Goal: Task Accomplishment & Management: Manage account settings

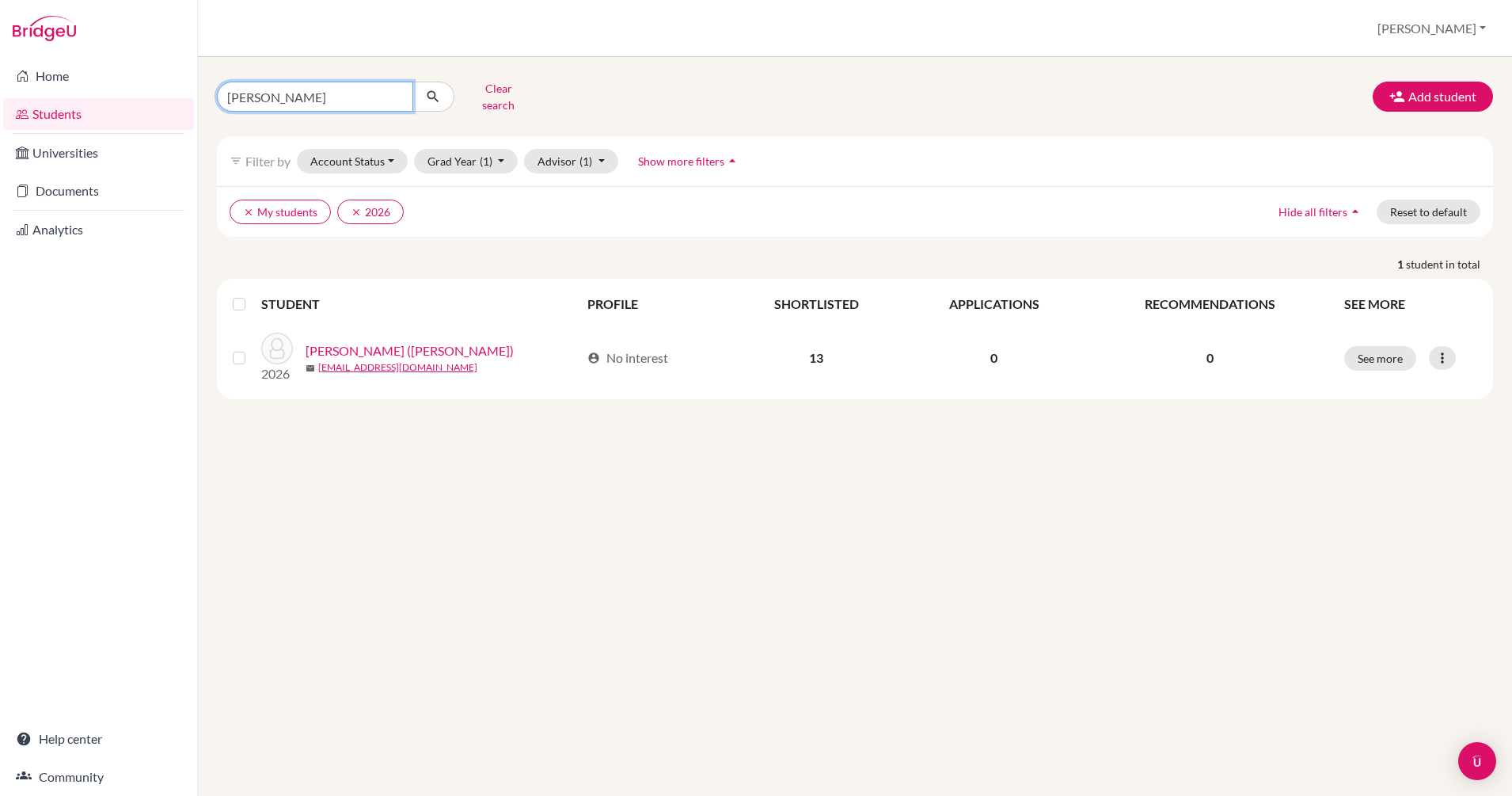
click at [397, 87] on input "annie" at bounding box center [314, 97] width 196 height 31
type input "joean"
click button "submit" at bounding box center [433, 97] width 42 height 31
click at [89, 188] on link "Documents" at bounding box center [99, 191] width 191 height 32
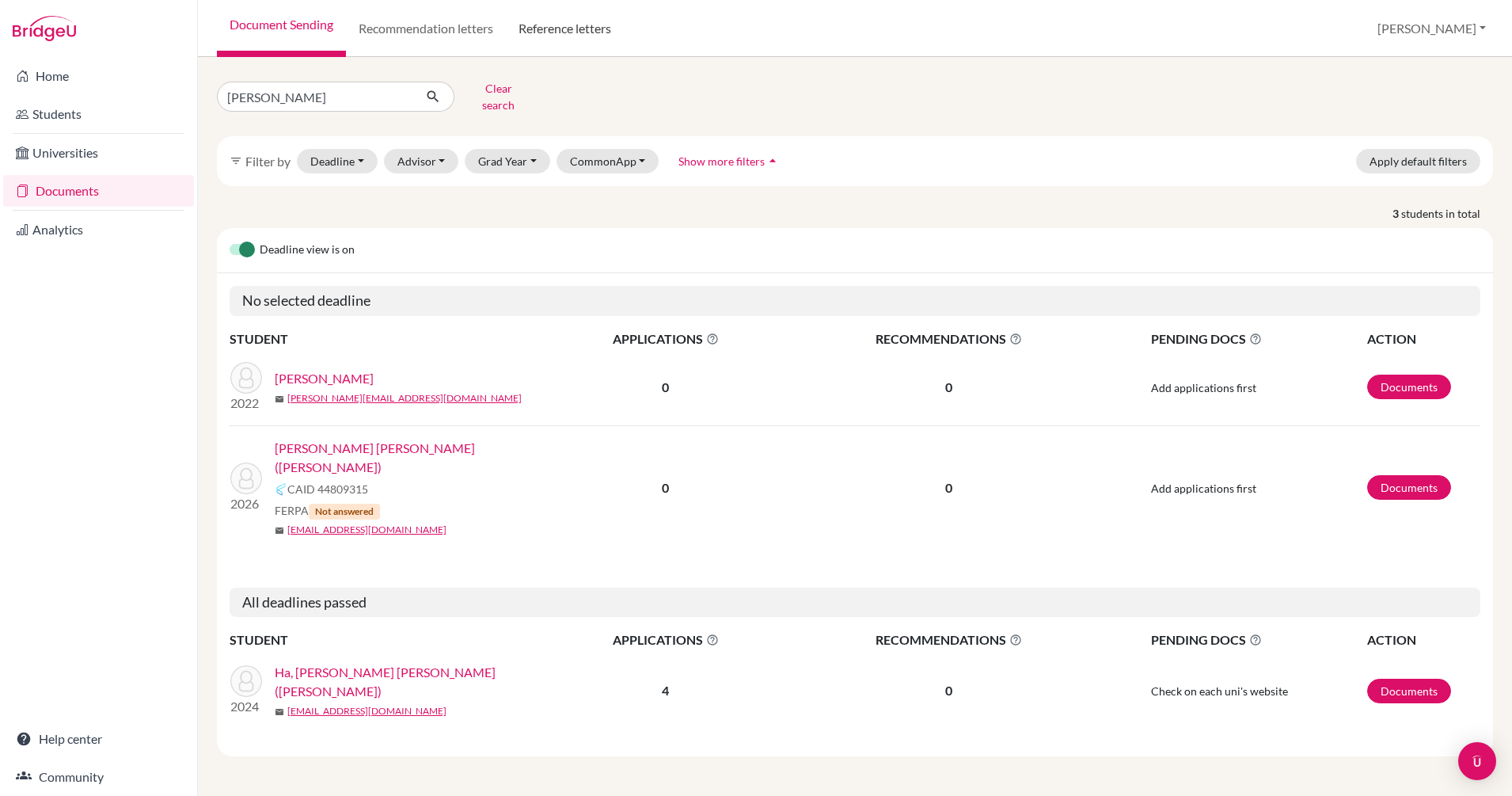
click at [568, 29] on link "Reference letters" at bounding box center [565, 29] width 118 height 57
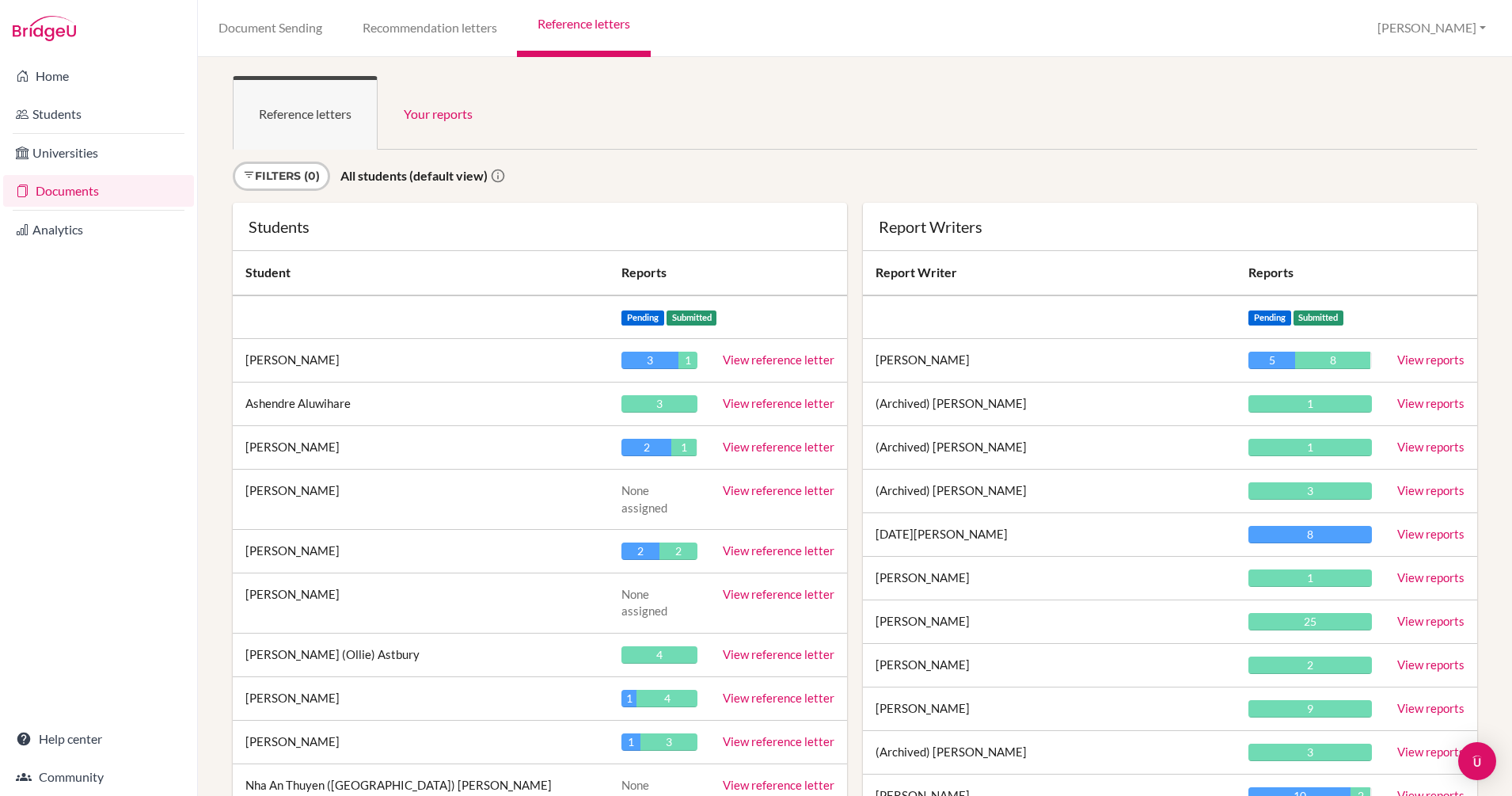
scroll to position [1670, 0]
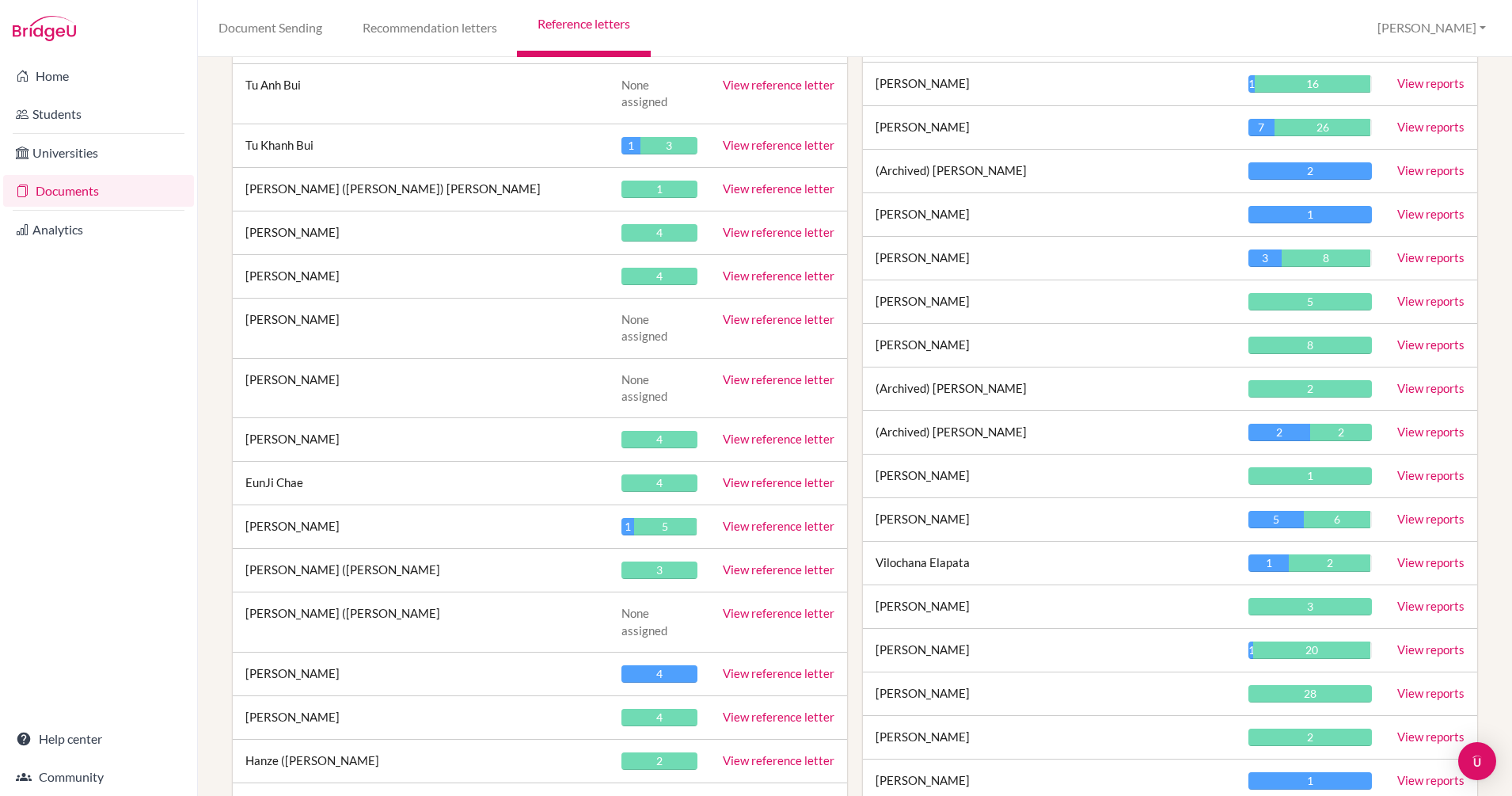
click at [792, 606] on link "View reference letter" at bounding box center [778, 613] width 111 height 14
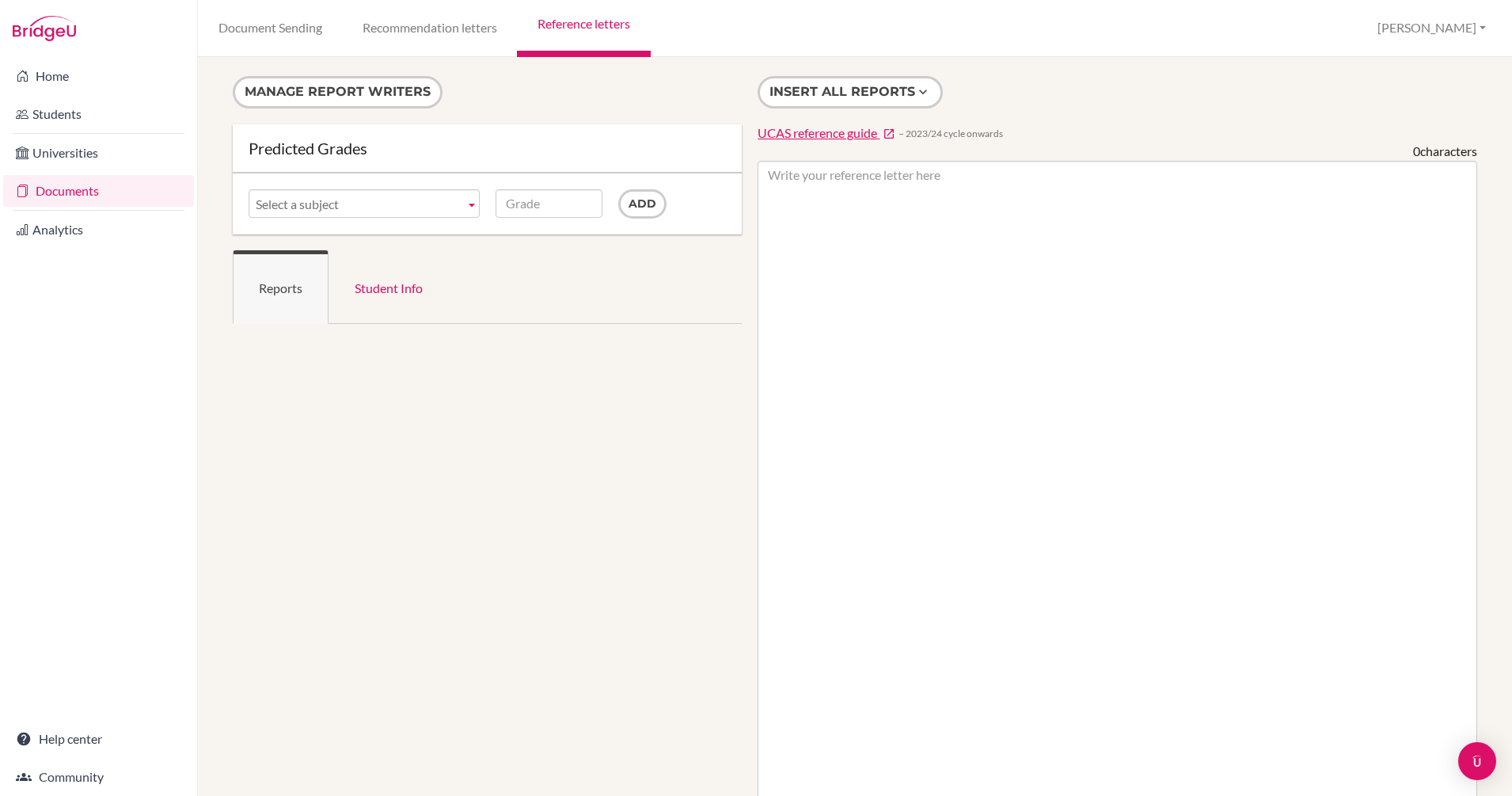
click at [361, 212] on span "Select a subject" at bounding box center [358, 204] width 203 height 29
click at [465, 204] on b at bounding box center [472, 203] width 14 height 27
click at [393, 201] on span "Select a subject" at bounding box center [358, 204] width 203 height 29
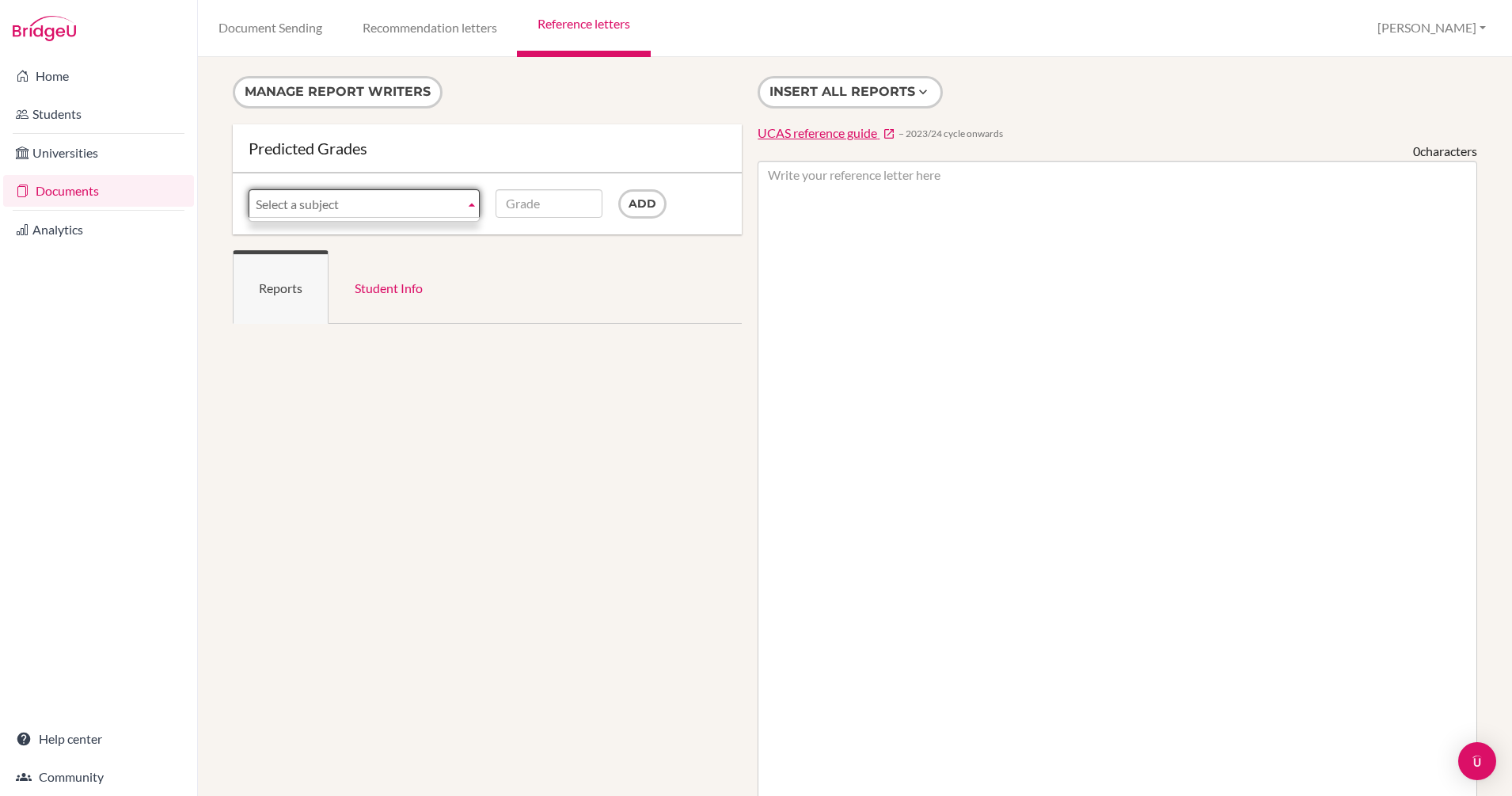
click at [481, 150] on div "Predicted Grades" at bounding box center [487, 148] width 478 height 16
click at [304, 91] on button "Manage report writers" at bounding box center [337, 92] width 210 height 33
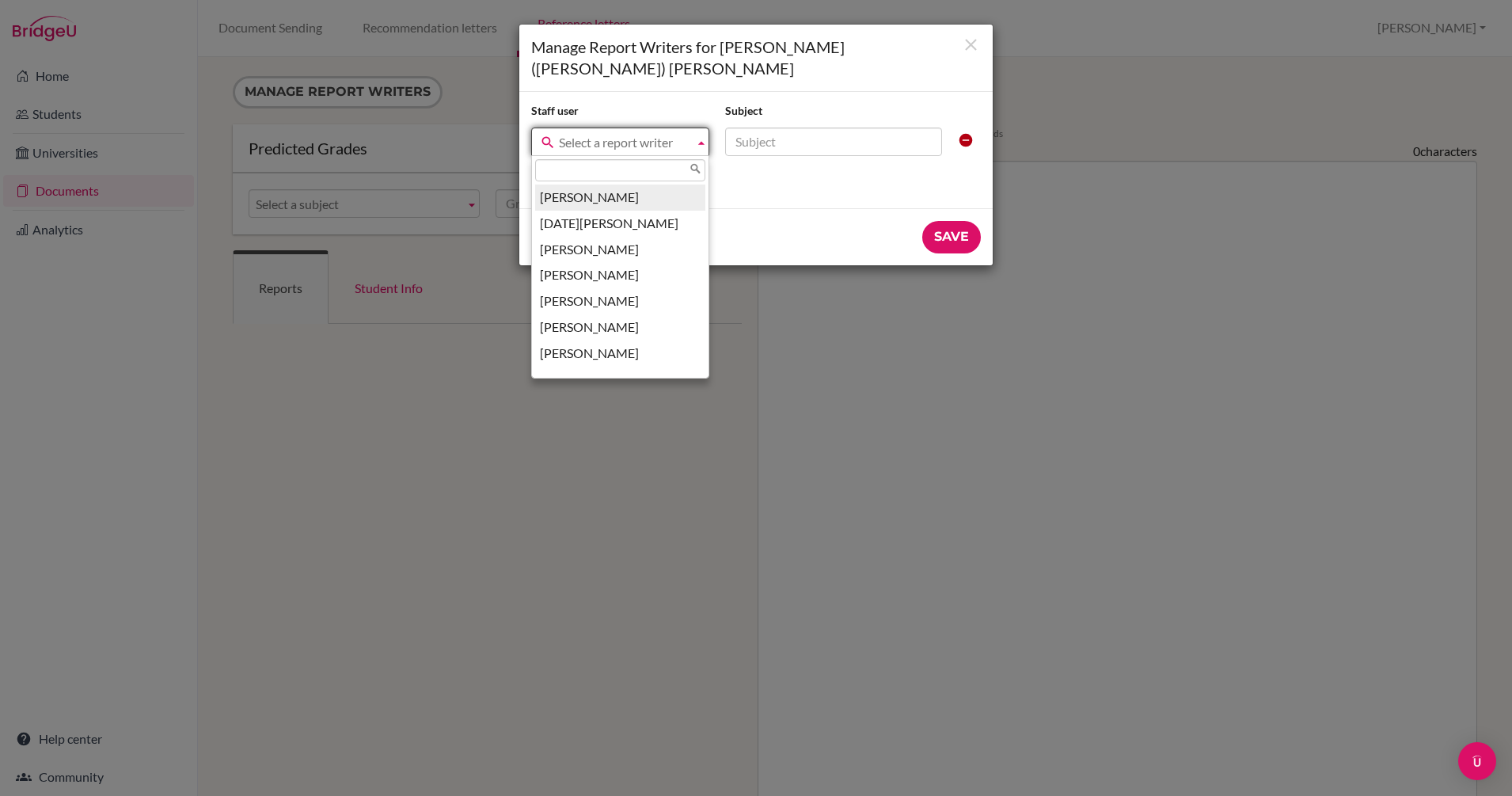
click at [647, 128] on span "Select a report writer" at bounding box center [623, 142] width 129 height 29
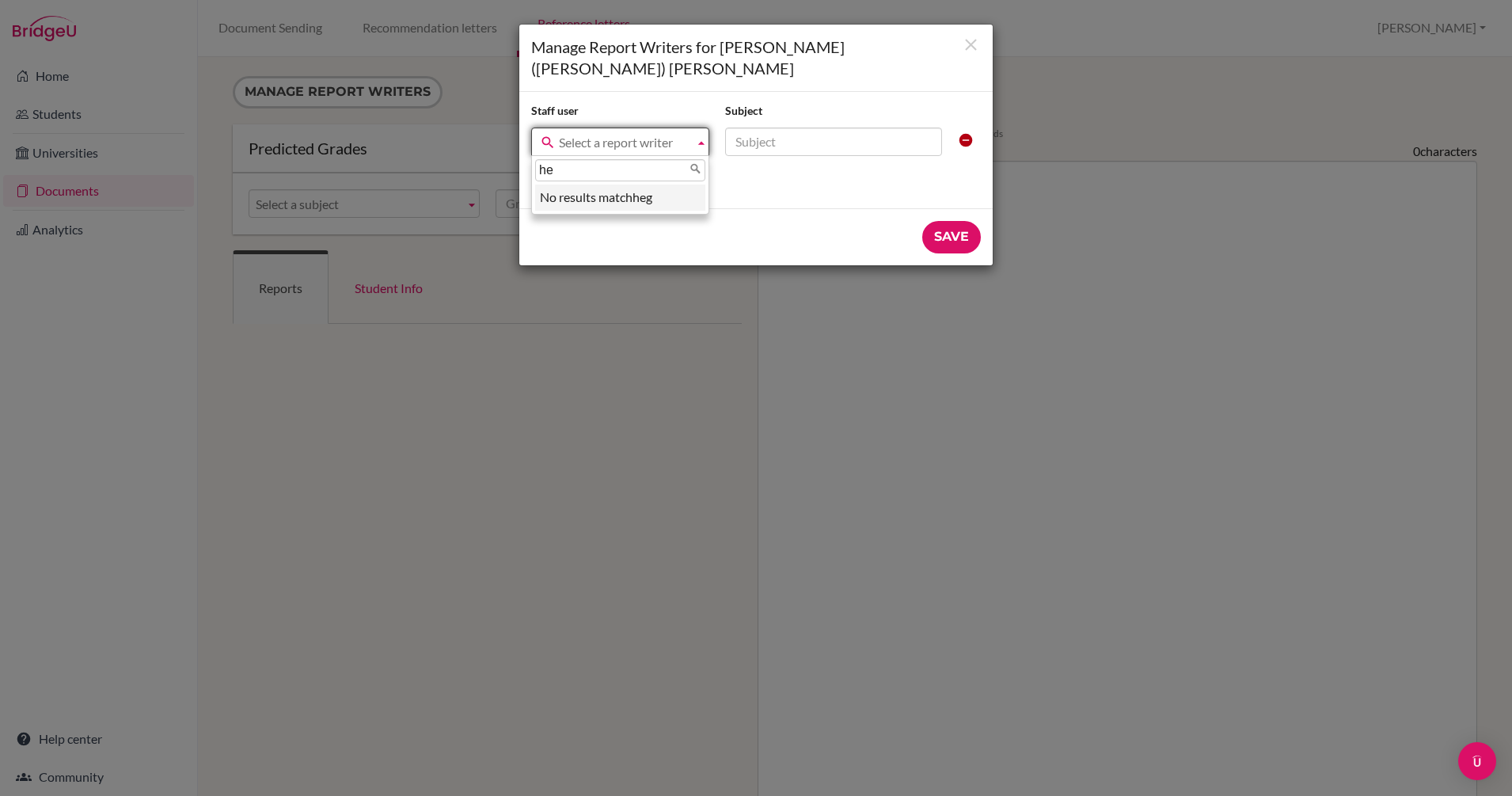
type input "h"
type input "gu"
click at [636, 184] on li "CARLA GU GENBERGER" at bounding box center [620, 197] width 170 height 27
click at [764, 127] on input "text" at bounding box center [833, 141] width 217 height 29
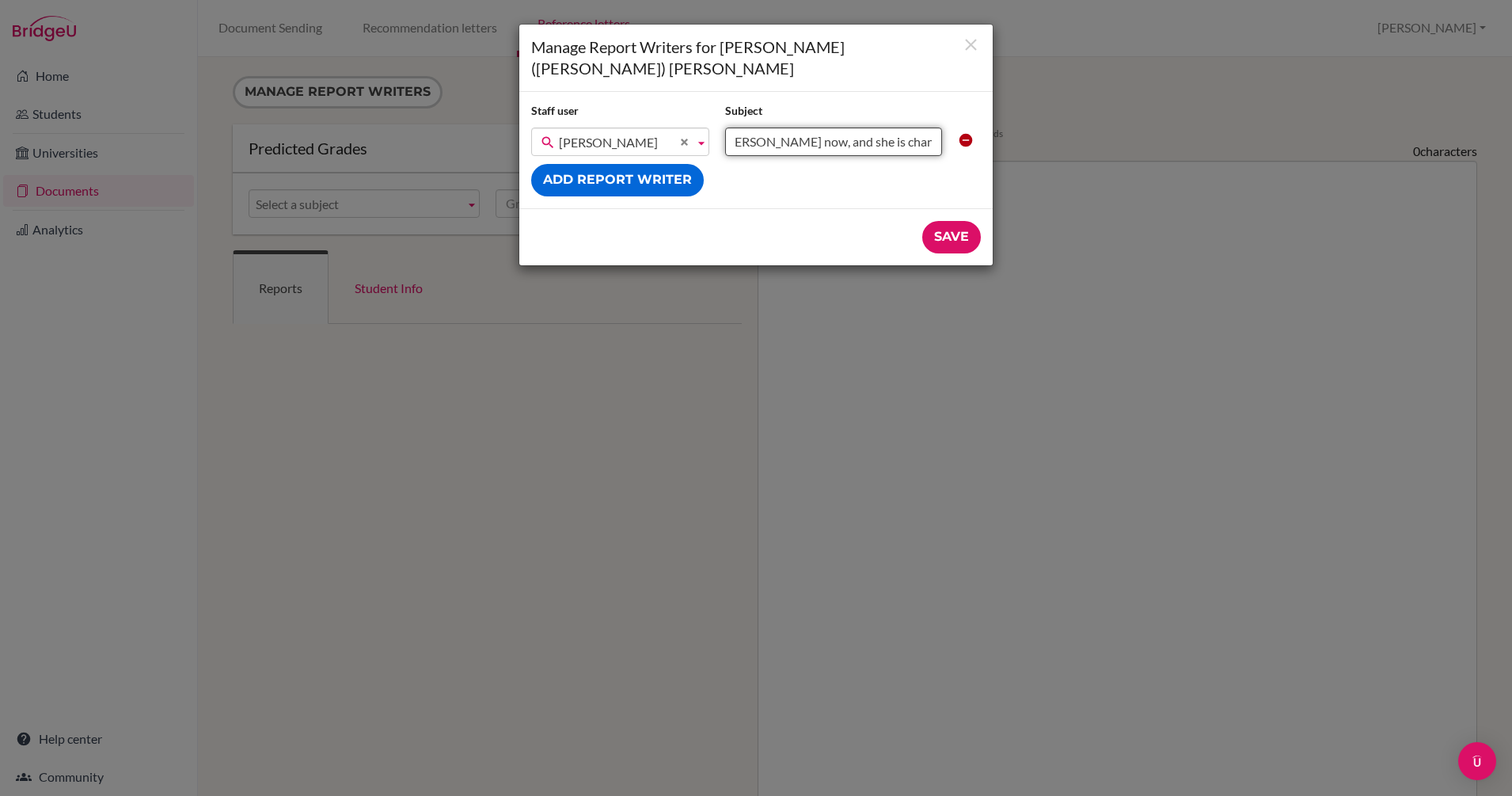
scroll to position [0, 285]
click at [877, 127] on input "Maths SL AI - Hi Carla, I am with Joean now, and she is changing her university…" at bounding box center [833, 141] width 217 height 29
click at [937, 127] on input "Maths SL AI - Hi Carla, I am with Joean now, and she is changing her university…" at bounding box center [833, 141] width 217 height 29
click at [865, 127] on input "Maths SL AI - Hi Carla, I am with Joean now, and she is changing her university…" at bounding box center [833, 141] width 217 height 29
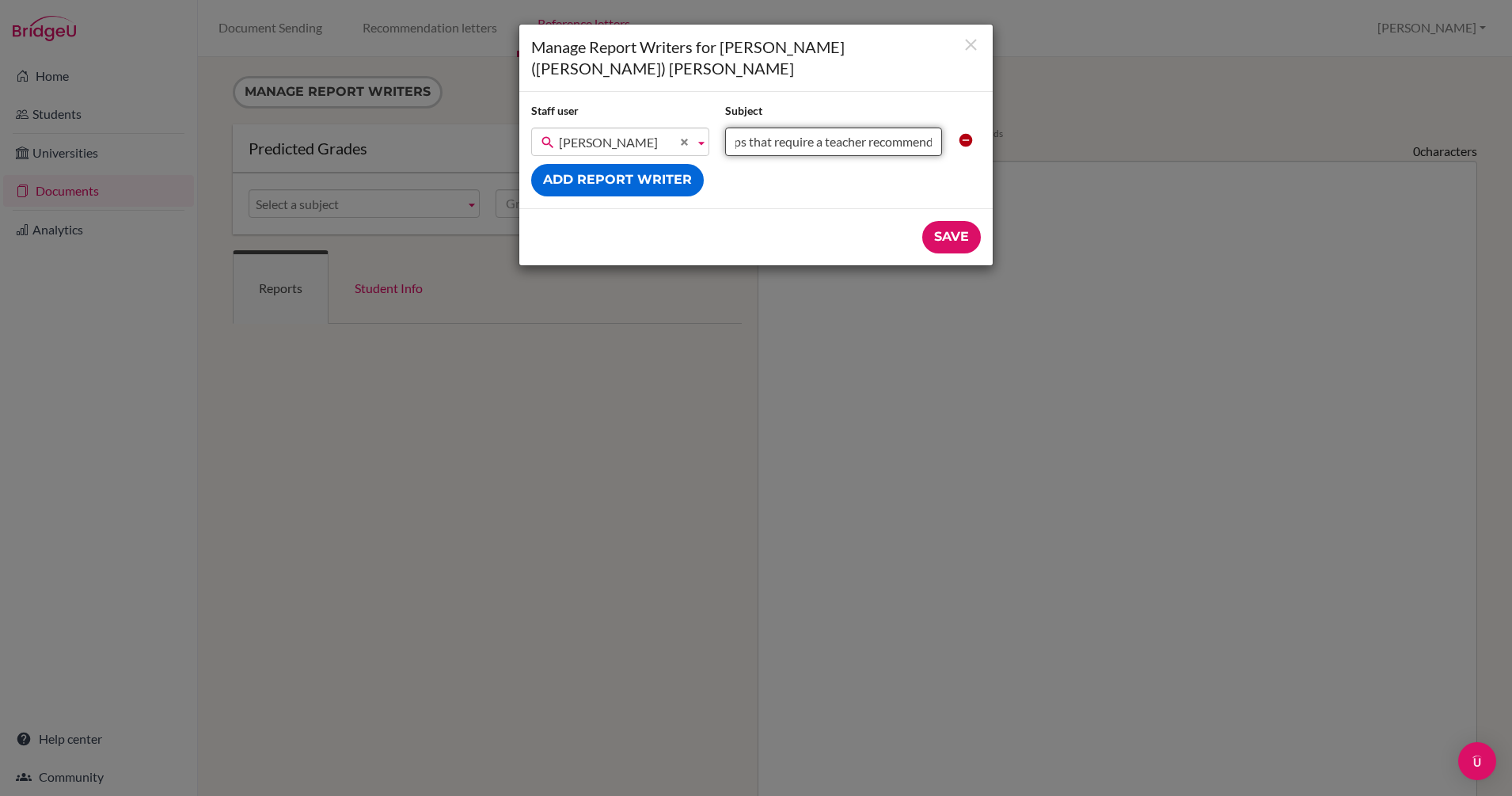
scroll to position [0, 805]
click at [930, 127] on input "Maths SL AI - Hi Carla, I am with Joean now, and she is changing her university…" at bounding box center [833, 141] width 217 height 29
drag, startPoint x: 810, startPoint y: 119, endPoint x: 702, endPoint y: 120, distance: 108.0
click at [702, 127] on div "Ian Alexander HOLI ASHTON Laurie Ashwell Colin Astbury Abbie Astbury DAVID ATKI…" at bounding box center [756, 141] width 466 height 29
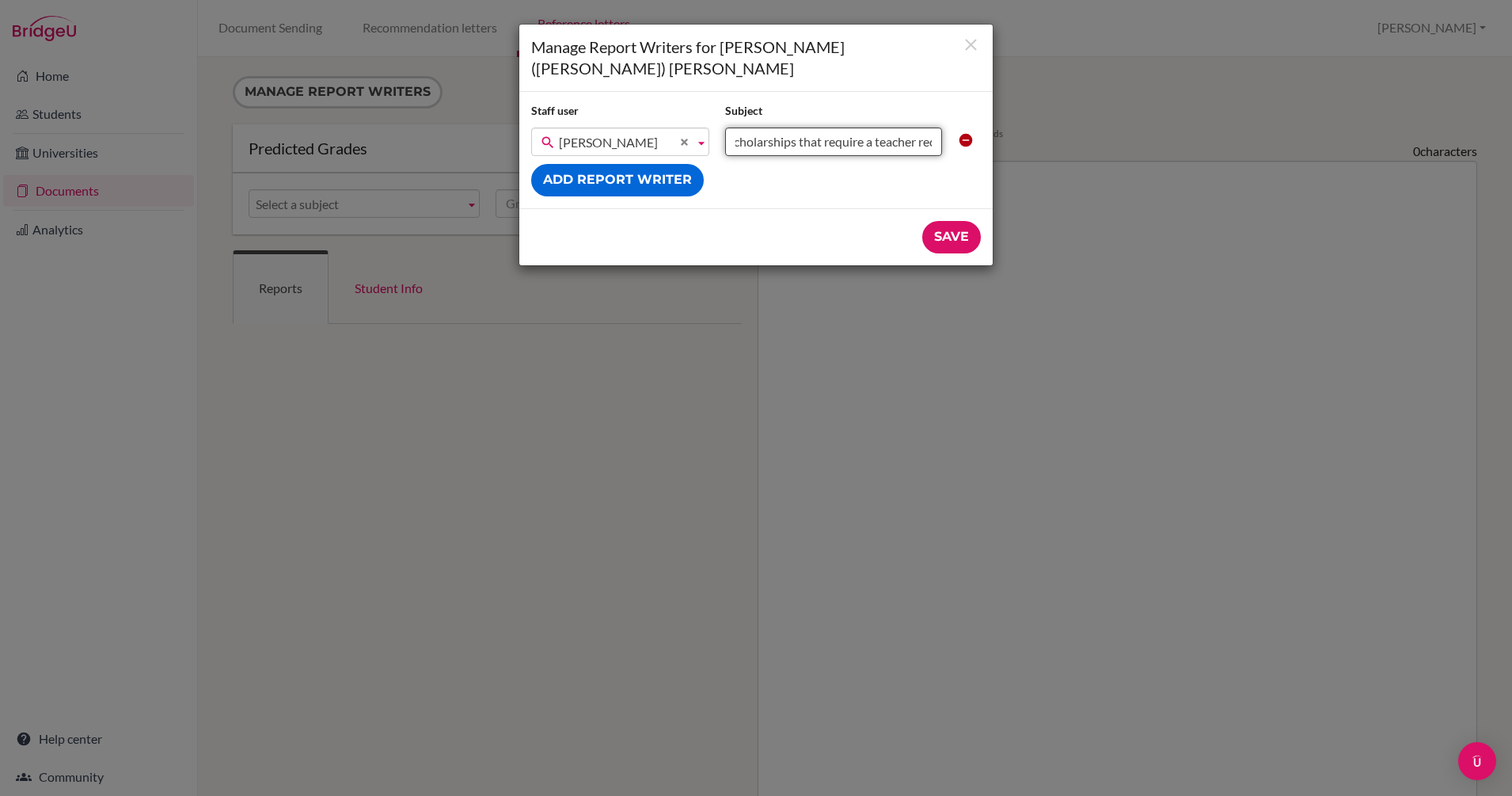
scroll to position [0, 730]
click at [933, 127] on input "Hi Carla, I am with Joean now, and she is changing her university list some. Sh…" at bounding box center [833, 141] width 217 height 29
type input "Hi Carla, I am with Joean now, and she is changing her university list some. Sh…"
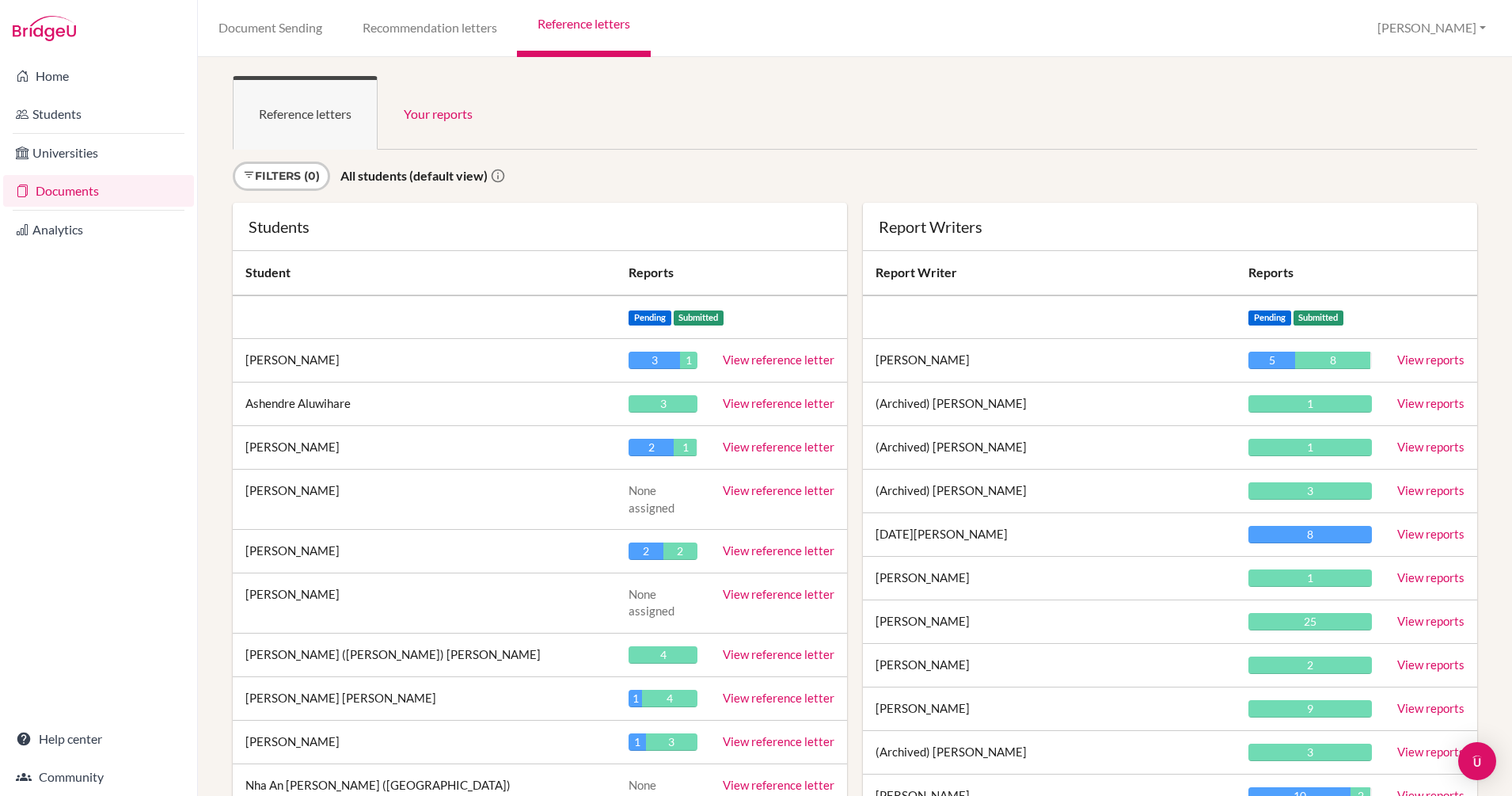
click at [863, 123] on ul "Reference letters Your reports" at bounding box center [854, 112] width 1244 height 74
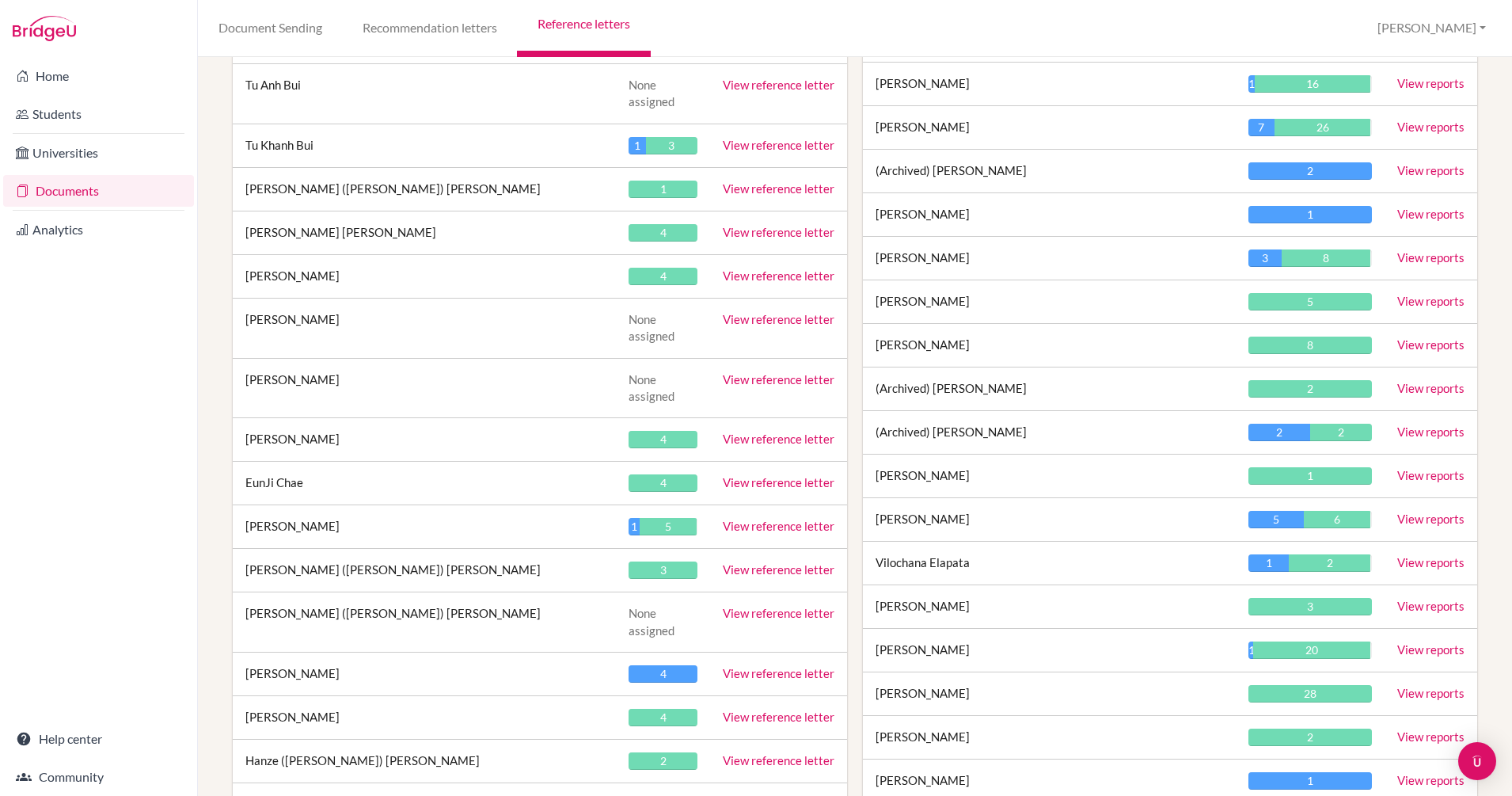
click at [774, 606] on link "View reference letter" at bounding box center [778, 613] width 111 height 14
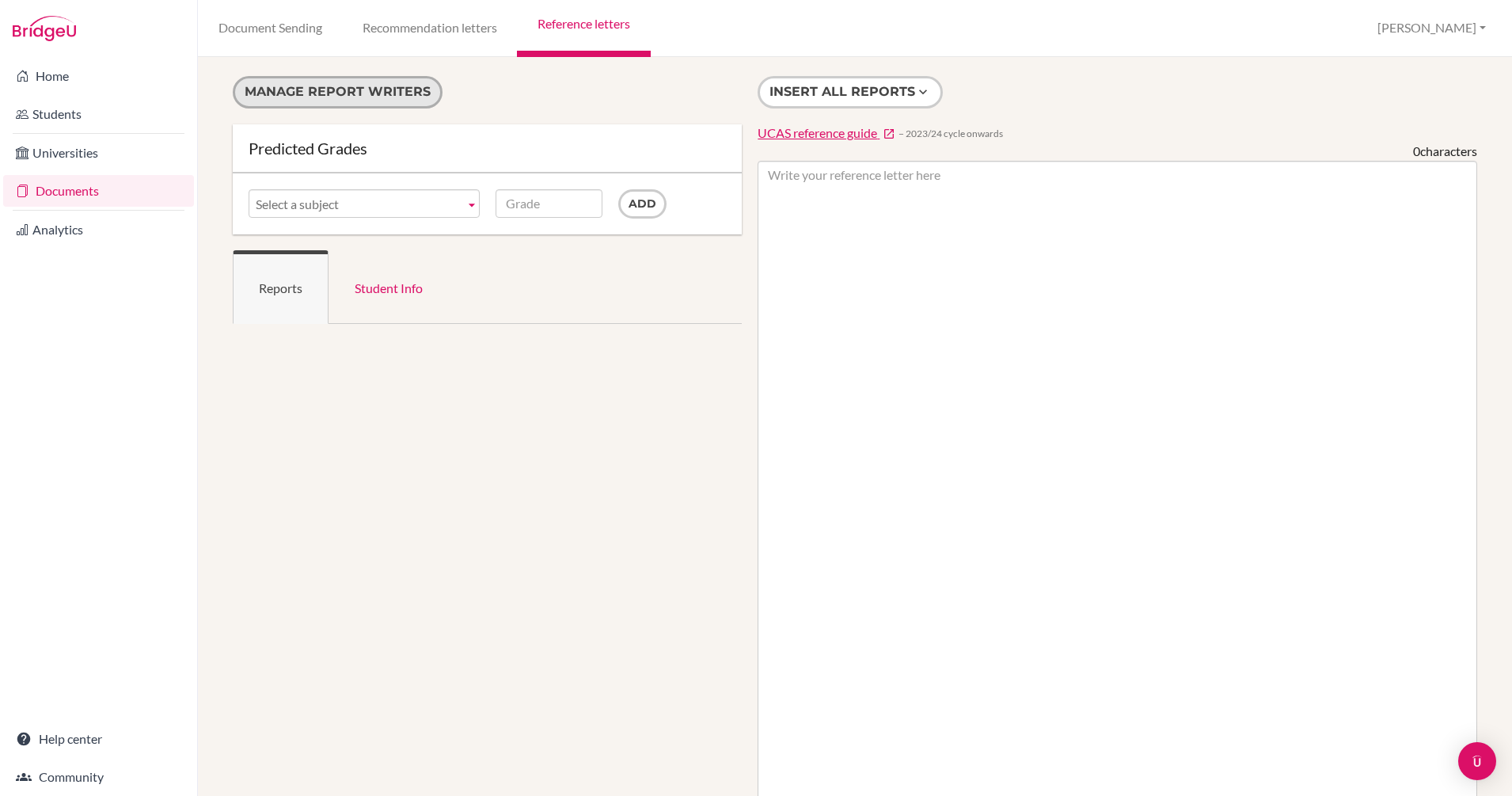
click at [357, 88] on button "Manage report writers" at bounding box center [337, 92] width 210 height 33
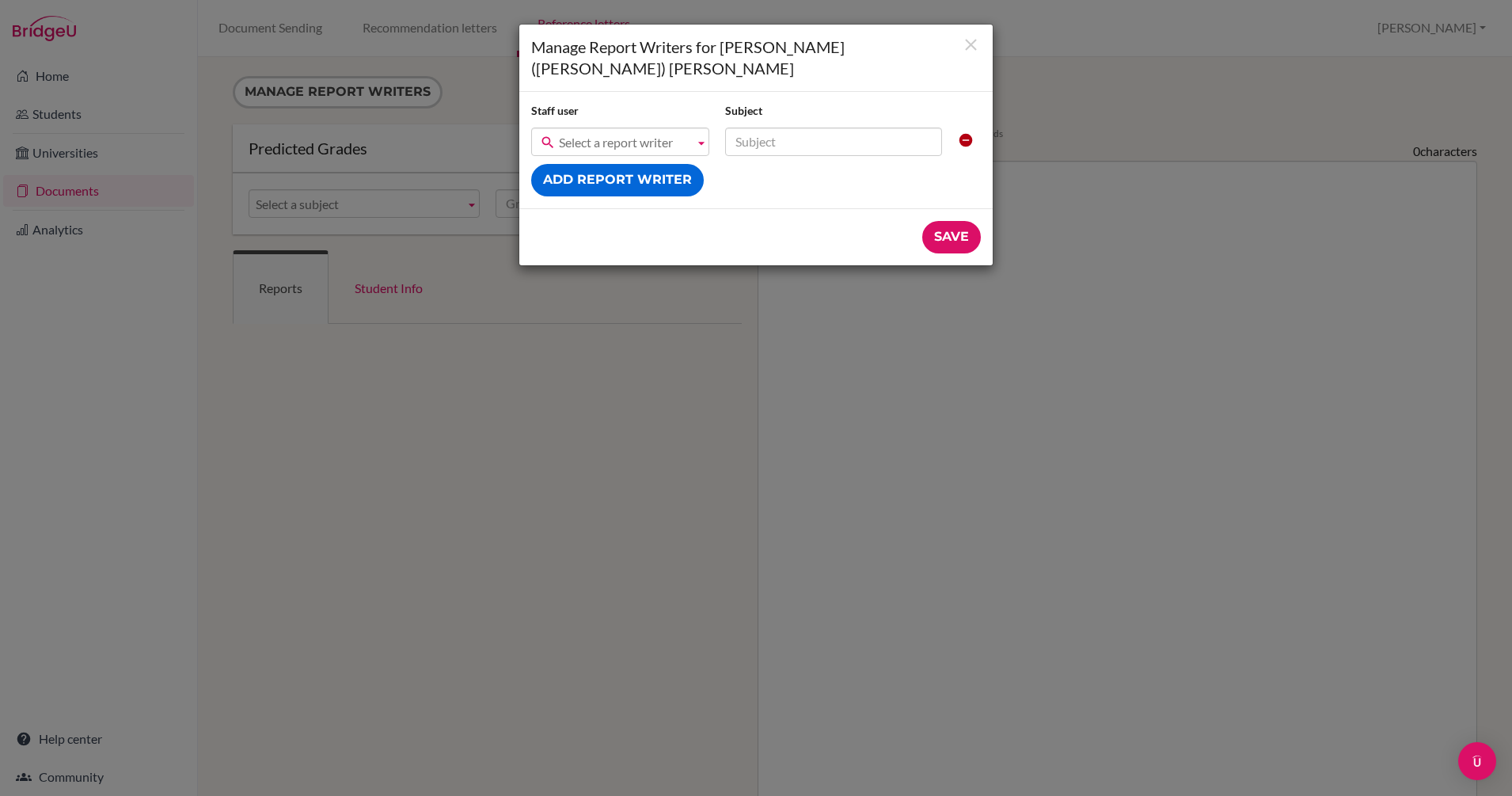
click at [631, 128] on span "Select a report writer" at bounding box center [623, 142] width 129 height 29
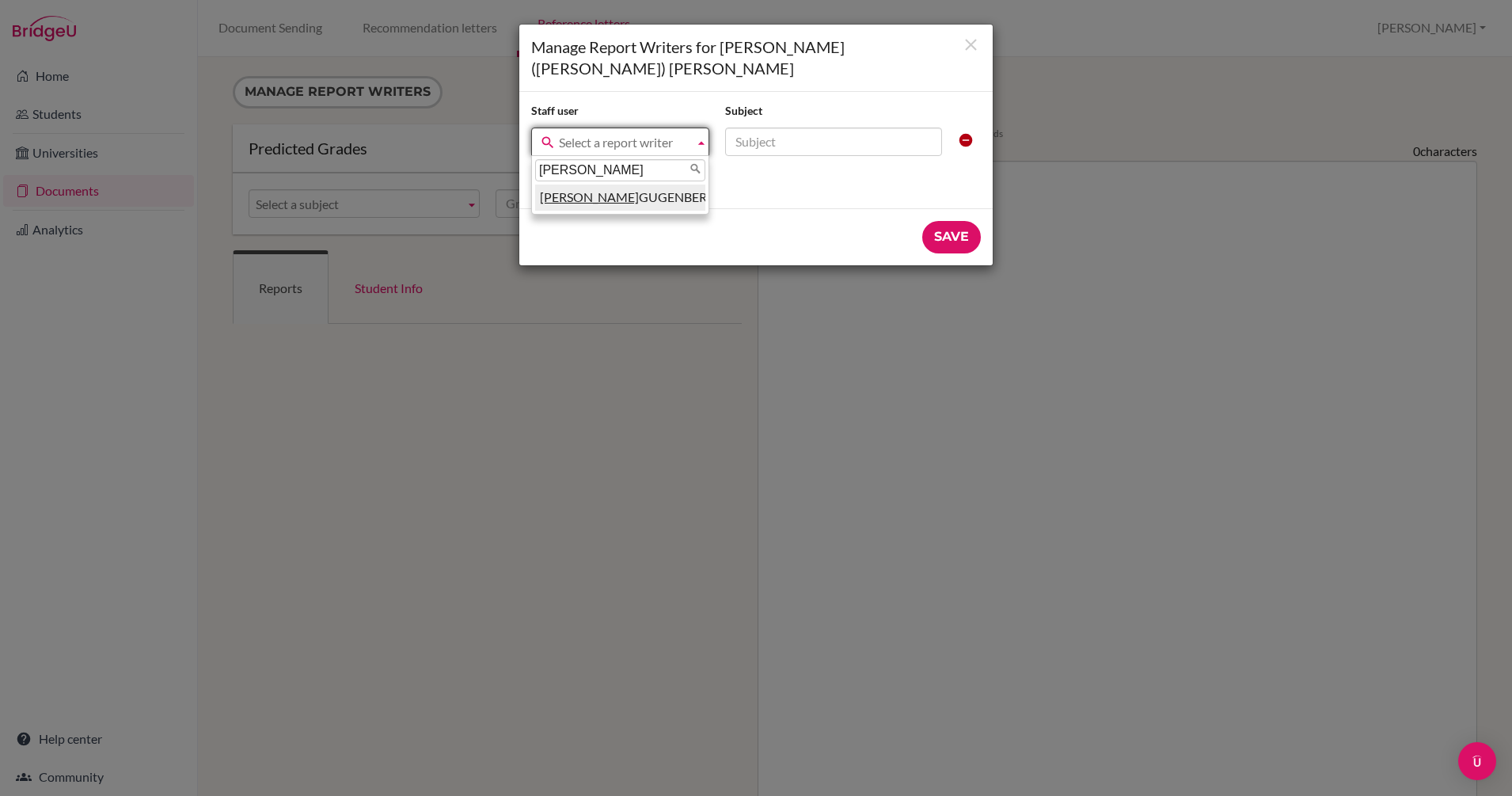
type input "[PERSON_NAME]"
click at [630, 184] on li "[PERSON_NAME]" at bounding box center [620, 197] width 170 height 27
click at [814, 127] on input "text" at bounding box center [833, 141] width 217 height 29
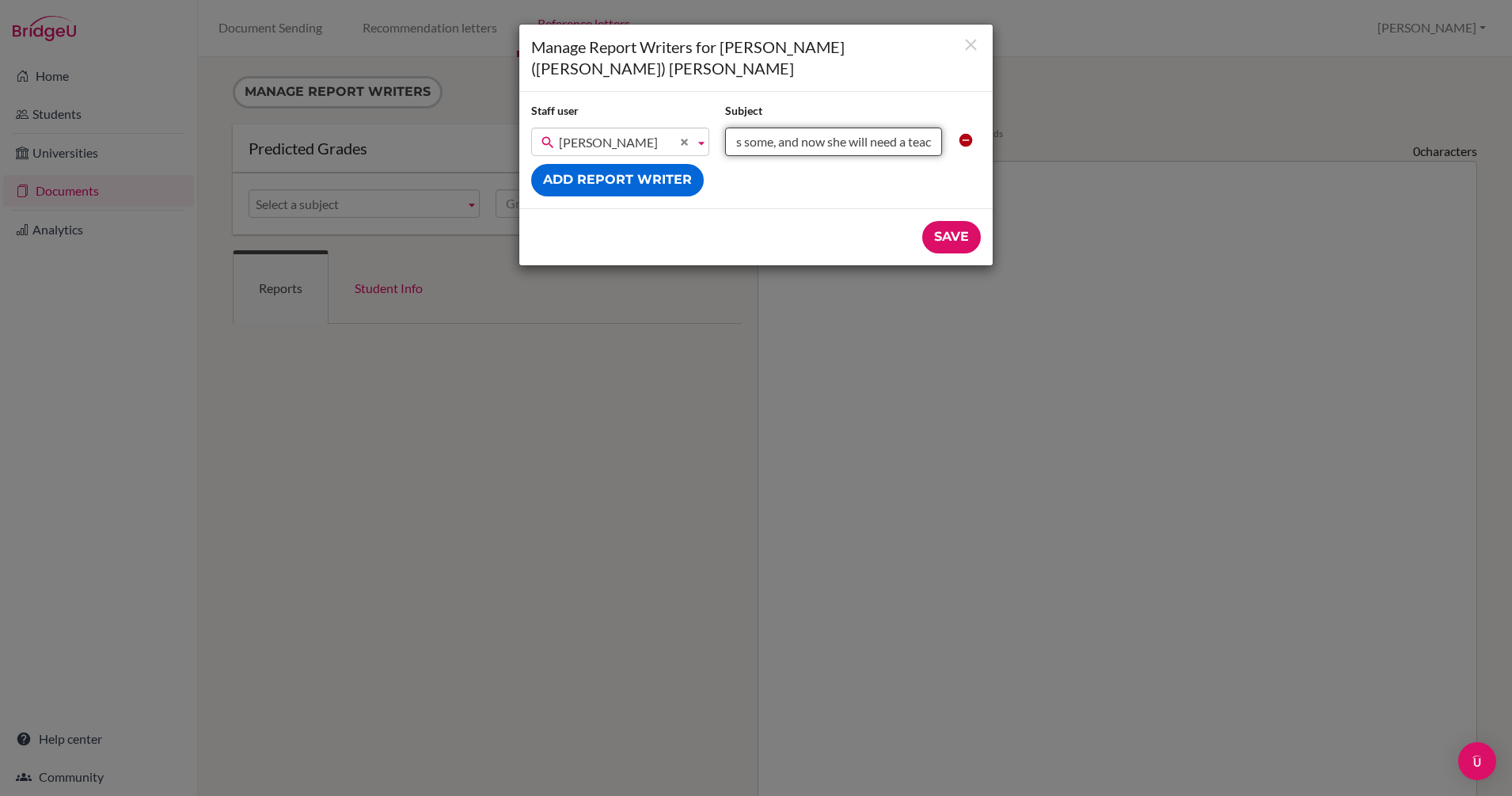
scroll to position [0, 518]
click at [933, 127] on input "Hi Carla, I am with Joean now. She has changed her university plans some, and n…" at bounding box center [833, 141] width 217 height 29
type input "Hi [PERSON_NAME], I am with [PERSON_NAME] now. She has changed her university p…"
click at [953, 221] on input "Save" at bounding box center [951, 236] width 58 height 33
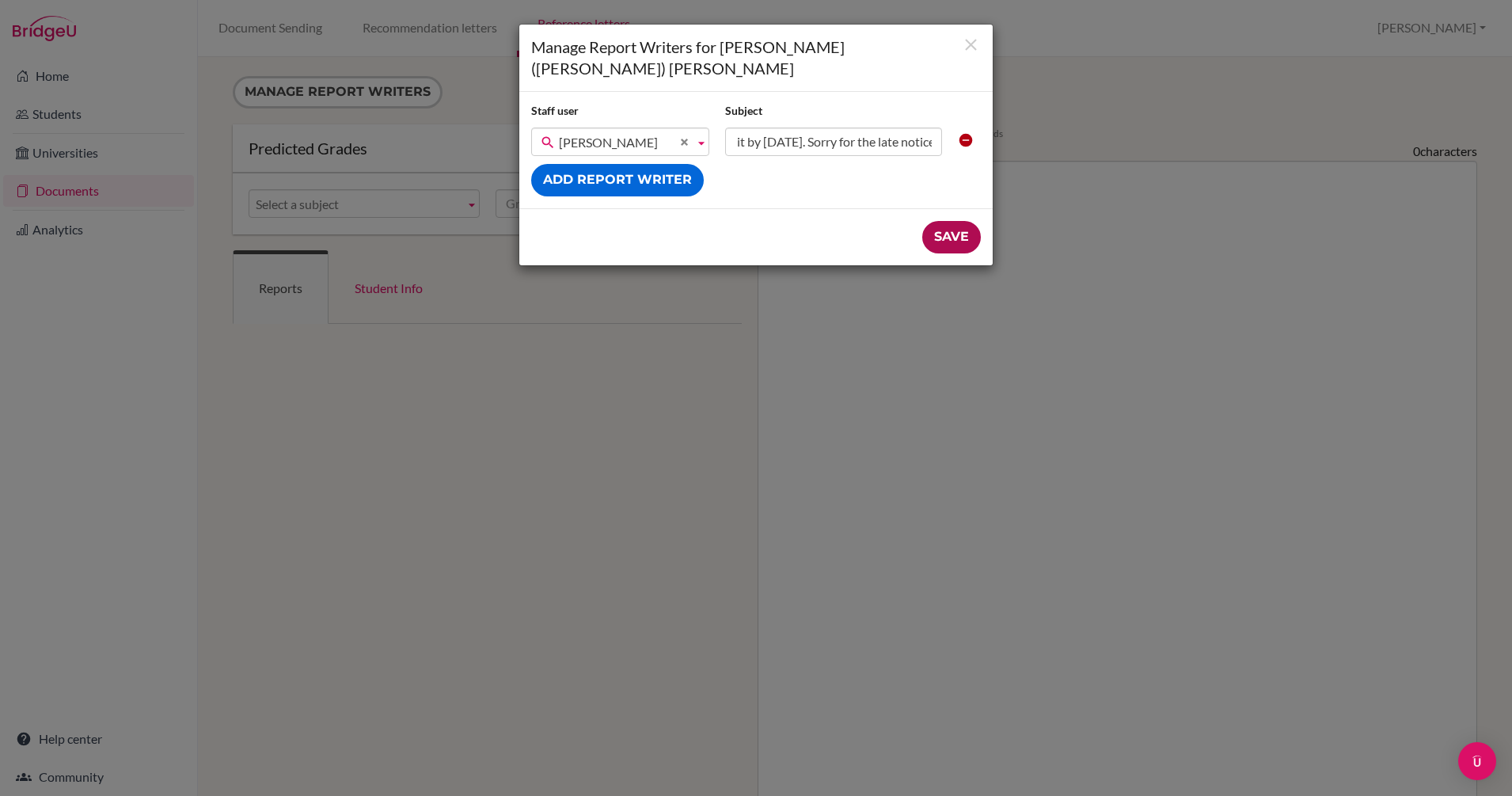
scroll to position [0, 0]
